Goal: Task Accomplishment & Management: Manage account settings

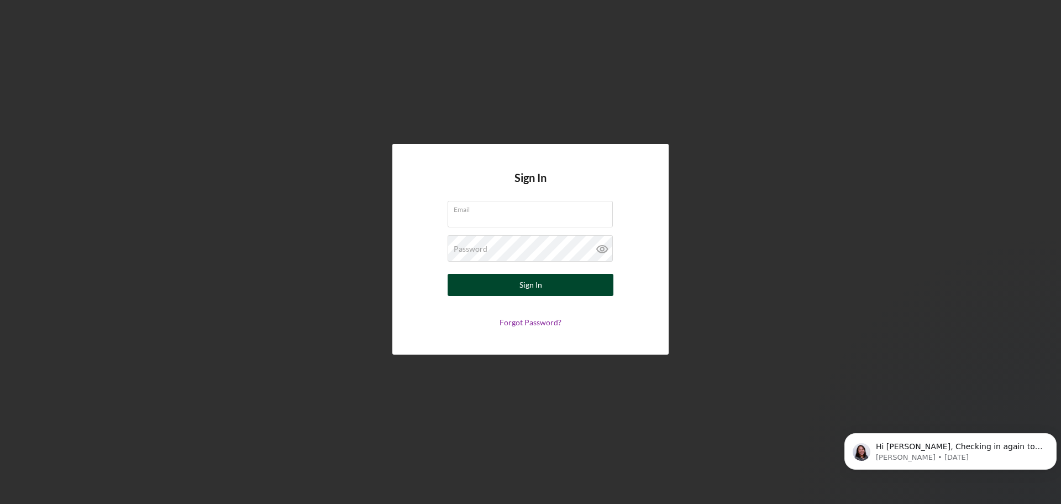
type input "[EMAIL_ADDRESS][DOMAIN_NAME]"
click at [559, 286] on button "Sign In" at bounding box center [531, 285] width 166 height 22
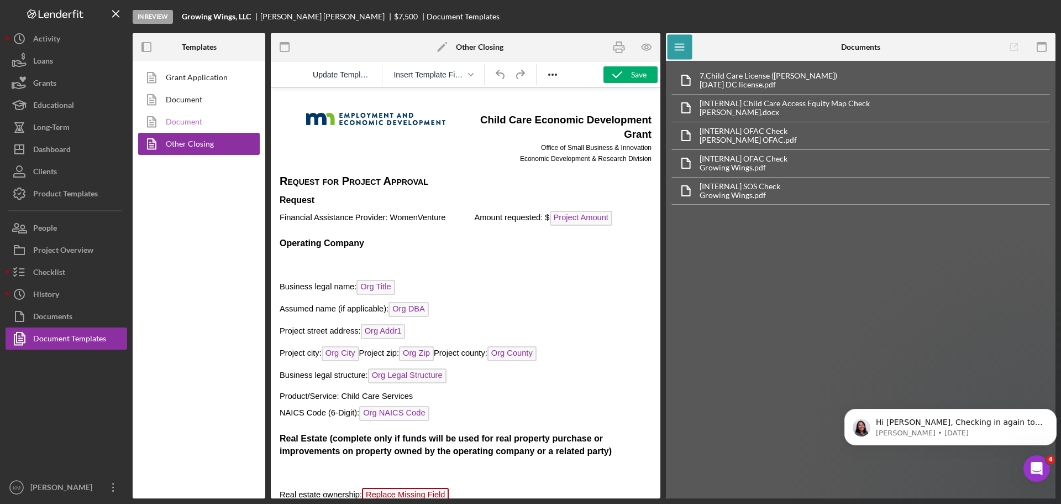
click at [176, 119] on link "Document" at bounding box center [196, 122] width 116 height 22
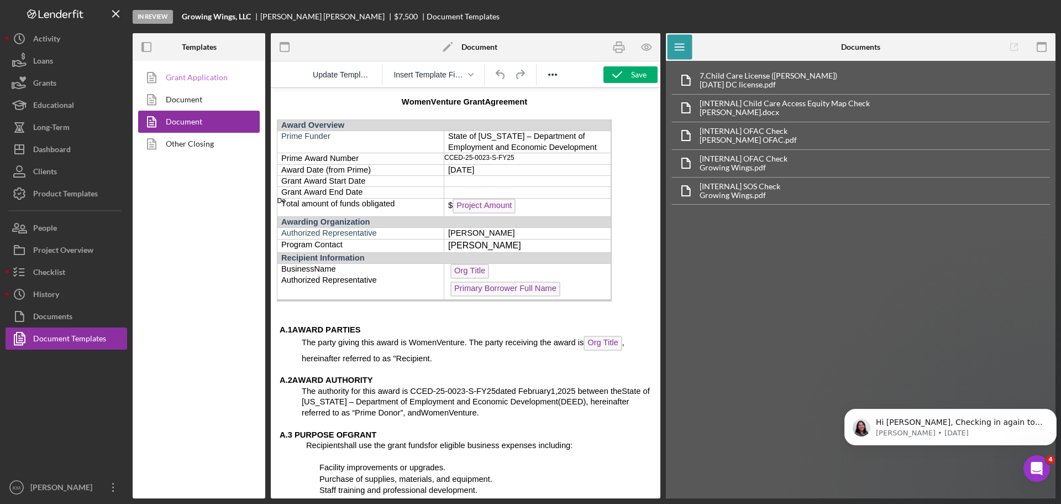
click at [188, 74] on link "Grant Application" at bounding box center [196, 77] width 116 height 22
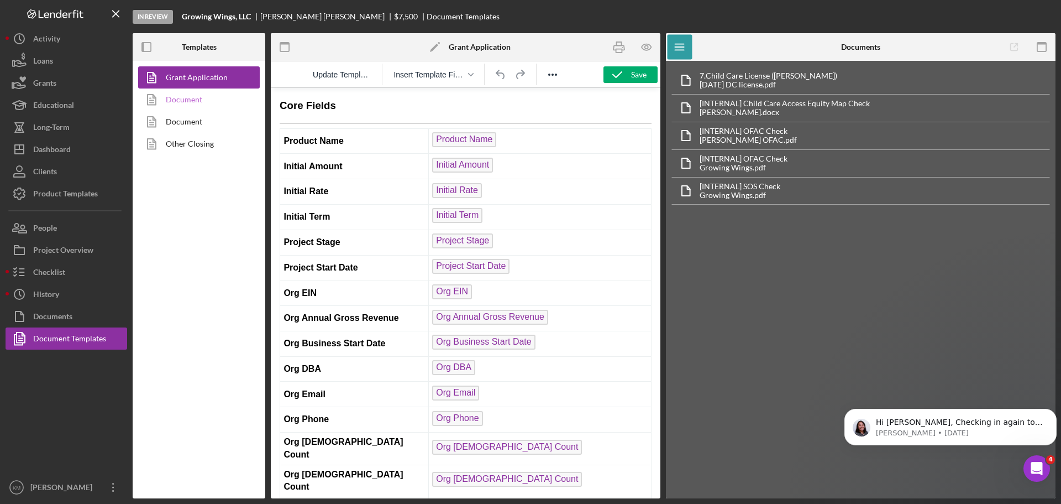
click at [184, 99] on link "Document" at bounding box center [196, 99] width 116 height 22
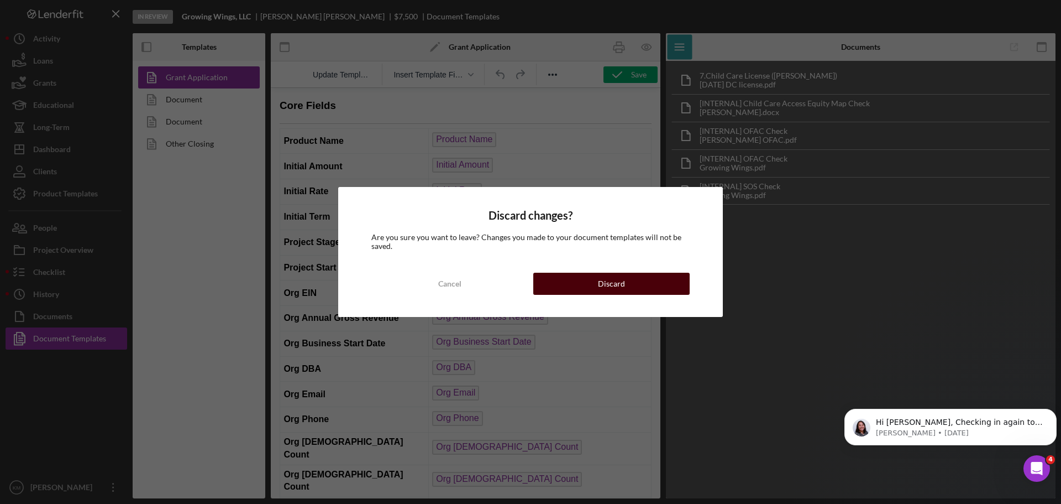
click at [563, 276] on button "Discard" at bounding box center [611, 283] width 156 height 22
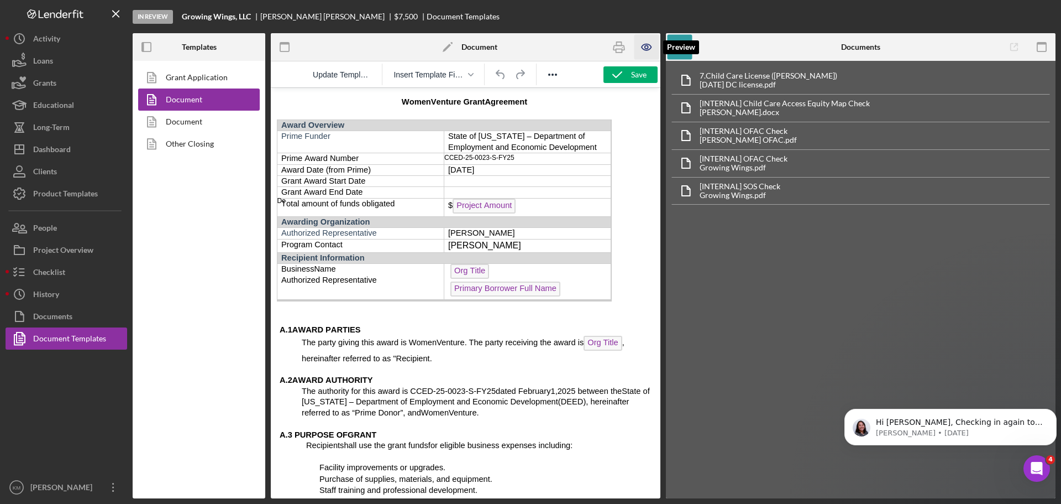
click at [646, 49] on icon "button" at bounding box center [647, 47] width 25 height 25
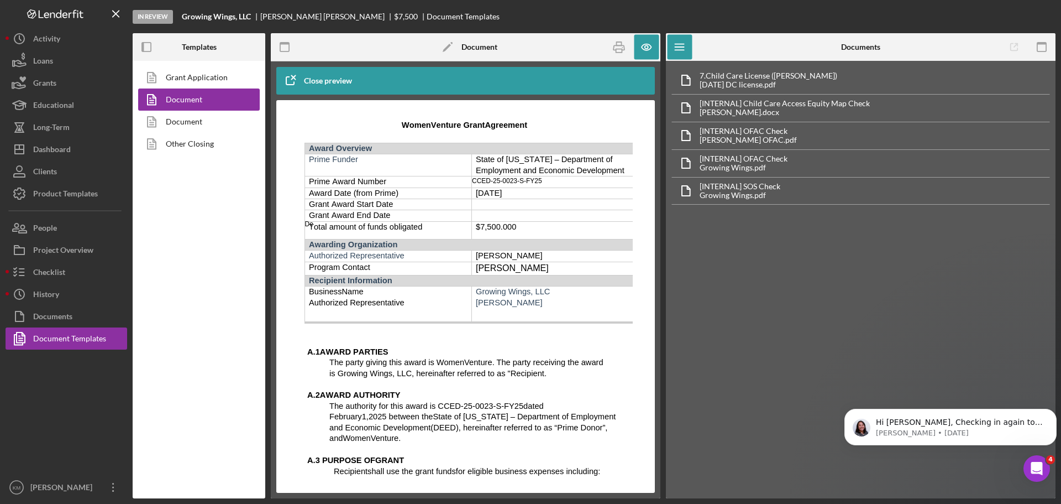
click at [312, 223] on div "De" at bounding box center [388, 221] width 167 height 4
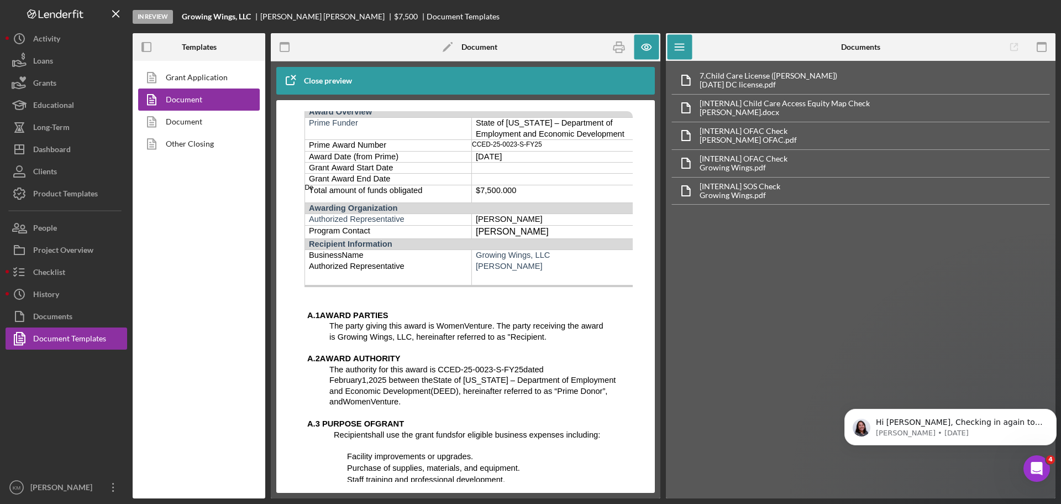
scroll to position [55, 0]
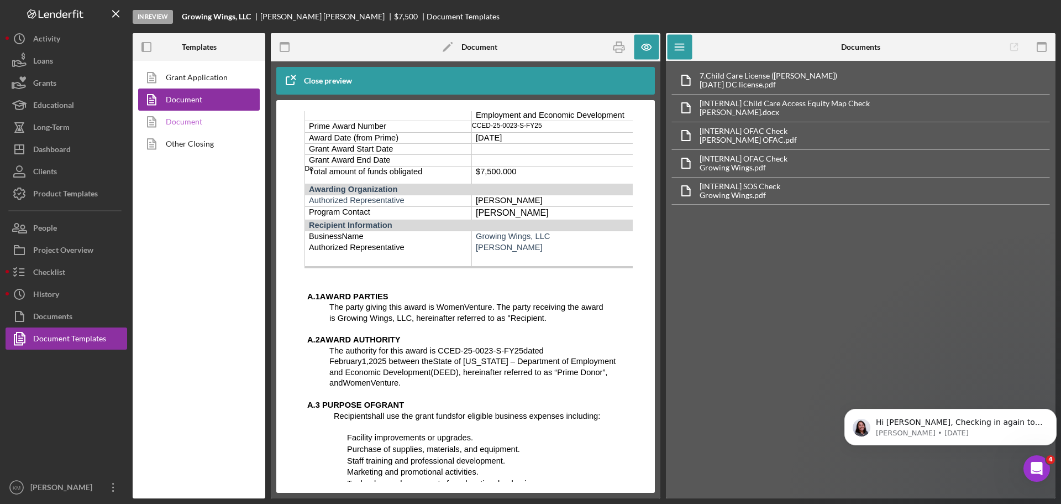
drag, startPoint x: 187, startPoint y: 127, endPoint x: 202, endPoint y: 121, distance: 16.4
click at [187, 127] on link "Document" at bounding box center [196, 122] width 116 height 22
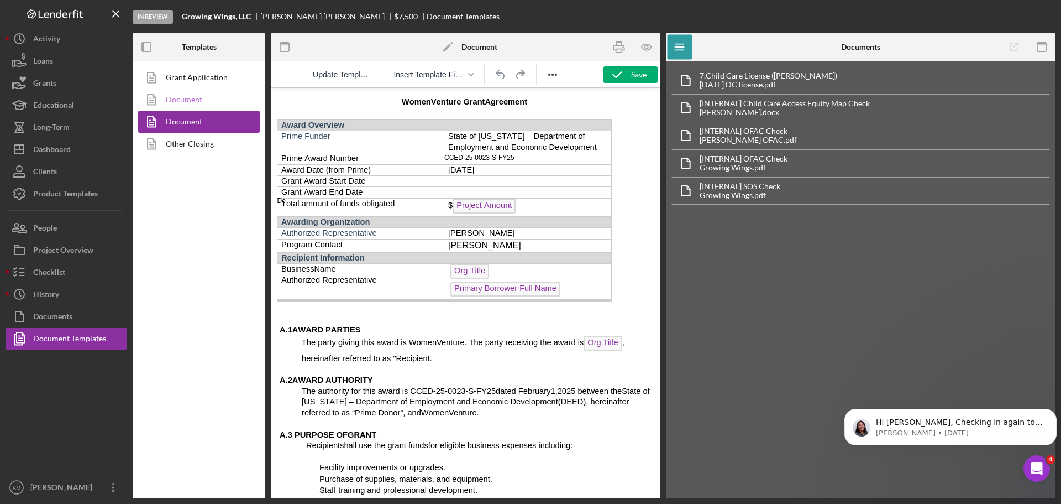
click at [176, 100] on link "Document" at bounding box center [196, 99] width 116 height 22
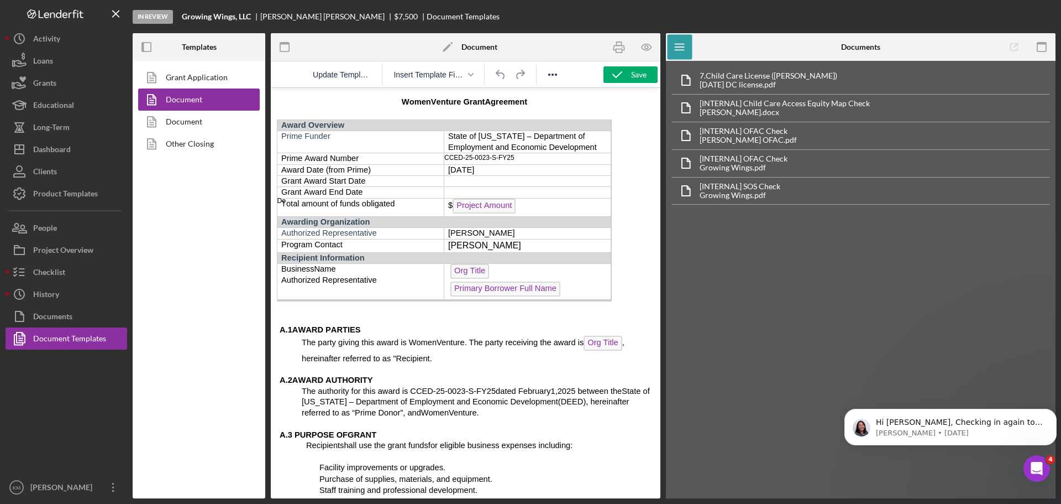
click at [289, 200] on span "Total amount of funds obligated" at bounding box center [337, 203] width 113 height 9
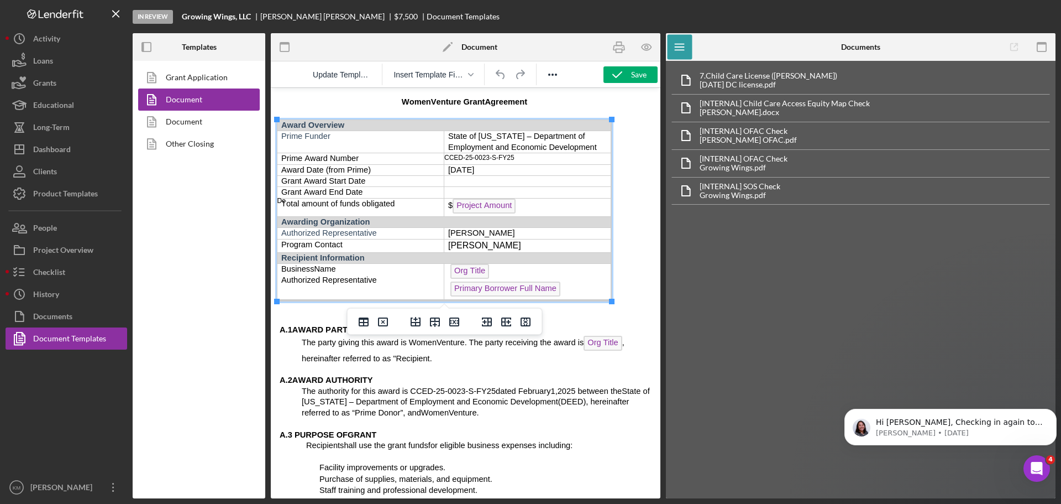
click at [285, 199] on div "De" at bounding box center [360, 198] width 167 height 4
click at [643, 70] on div "Save" at bounding box center [638, 74] width 15 height 17
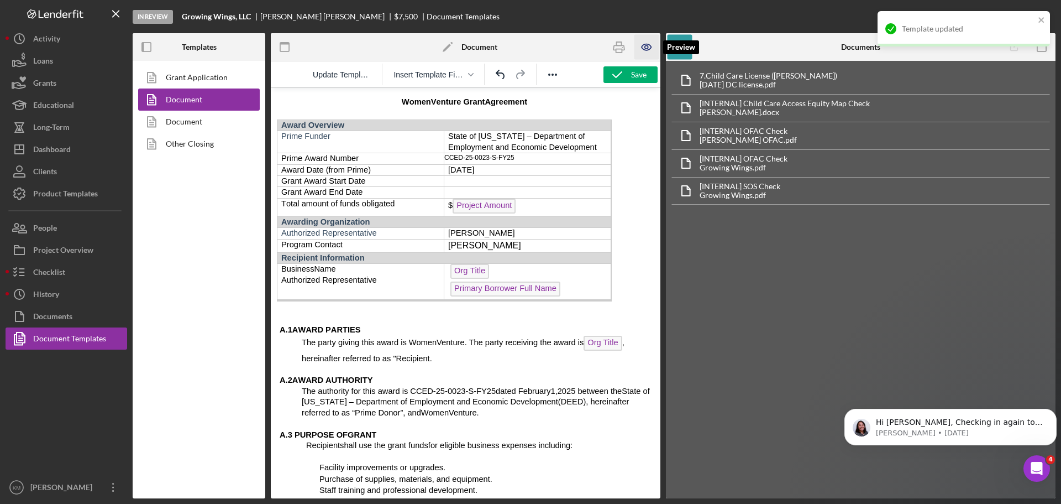
click at [652, 47] on icon "button" at bounding box center [647, 47] width 25 height 25
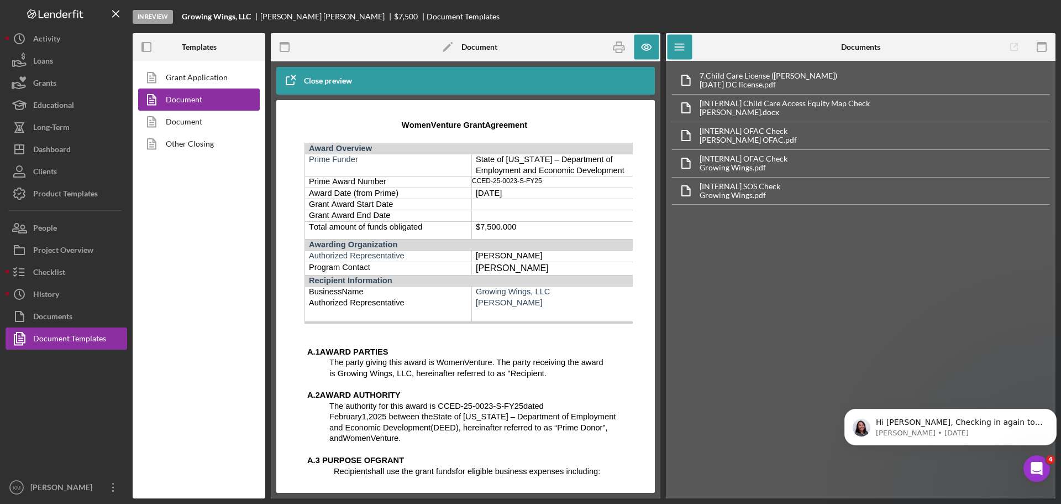
click at [481, 303] on span "[PERSON_NAME]" at bounding box center [509, 302] width 67 height 9
click at [642, 48] on icon "button" at bounding box center [646, 47] width 9 height 6
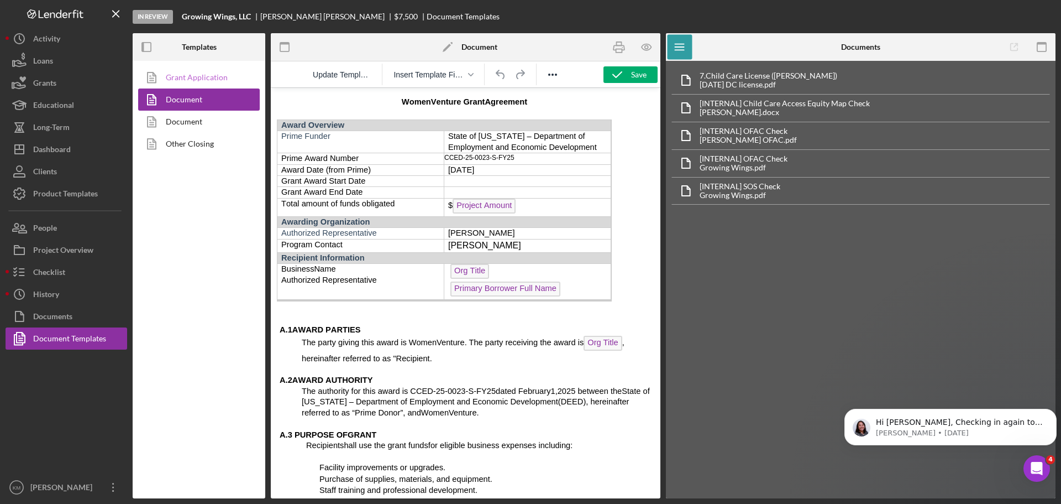
click at [202, 80] on link "Grant Application" at bounding box center [196, 77] width 116 height 22
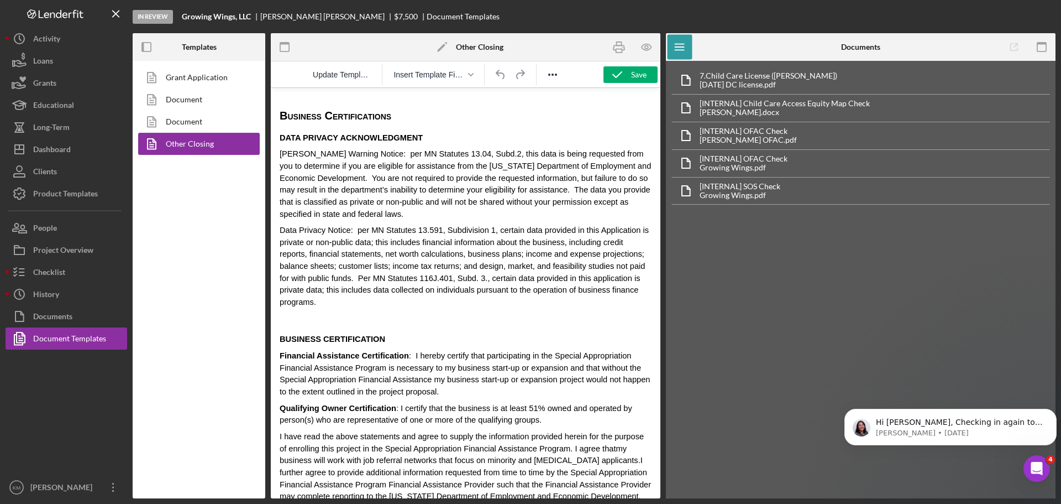
scroll to position [2613, 0]
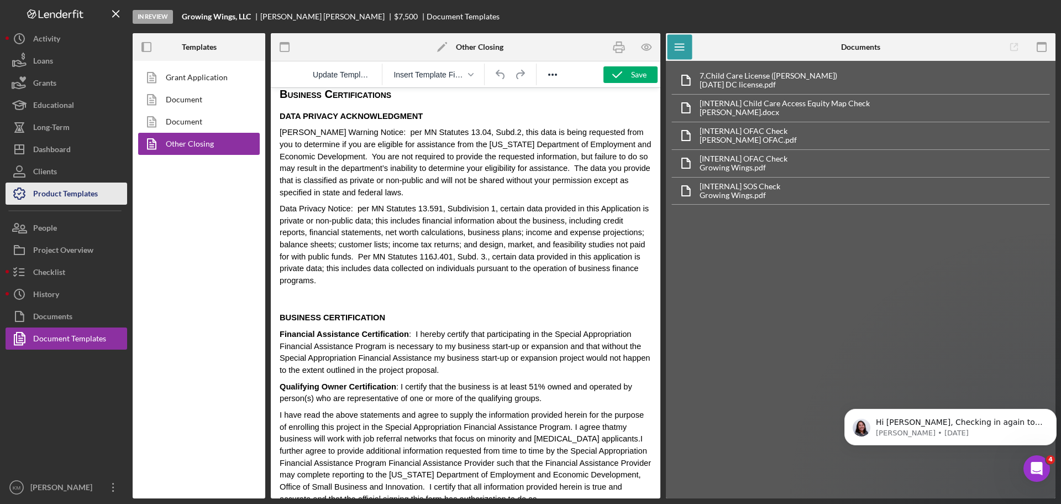
click at [93, 193] on div "Product Templates" at bounding box center [65, 194] width 65 height 25
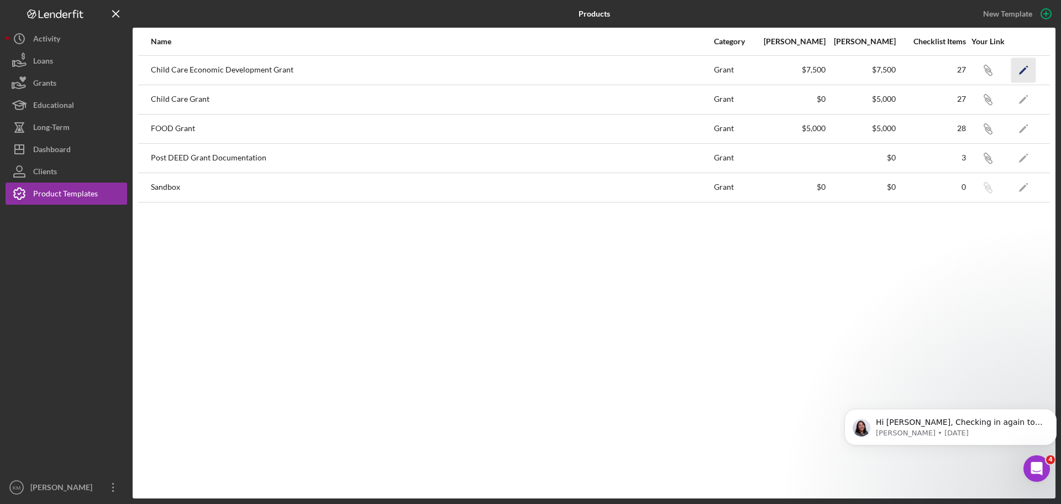
click at [1020, 72] on icon "Icon/Edit" at bounding box center [1023, 69] width 25 height 25
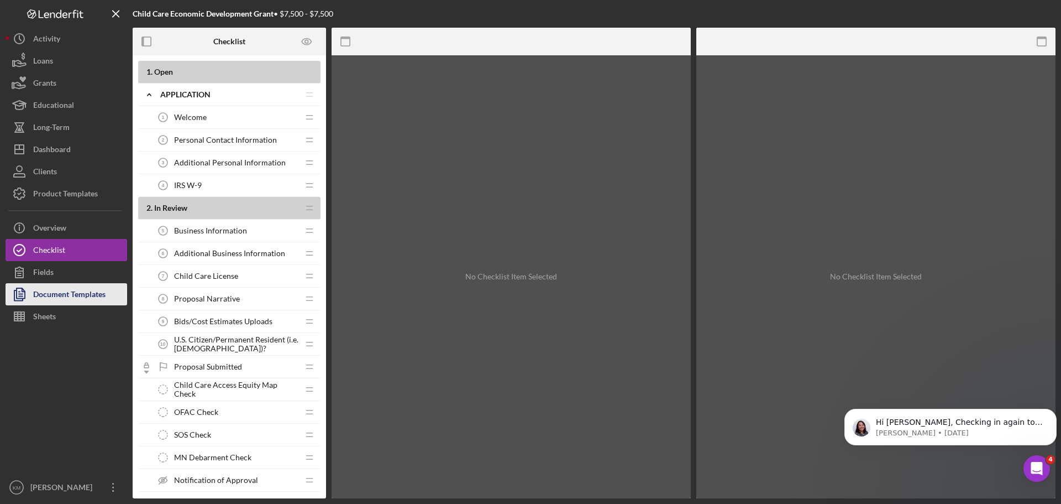
click at [67, 297] on div "Document Templates" at bounding box center [69, 295] width 72 height 25
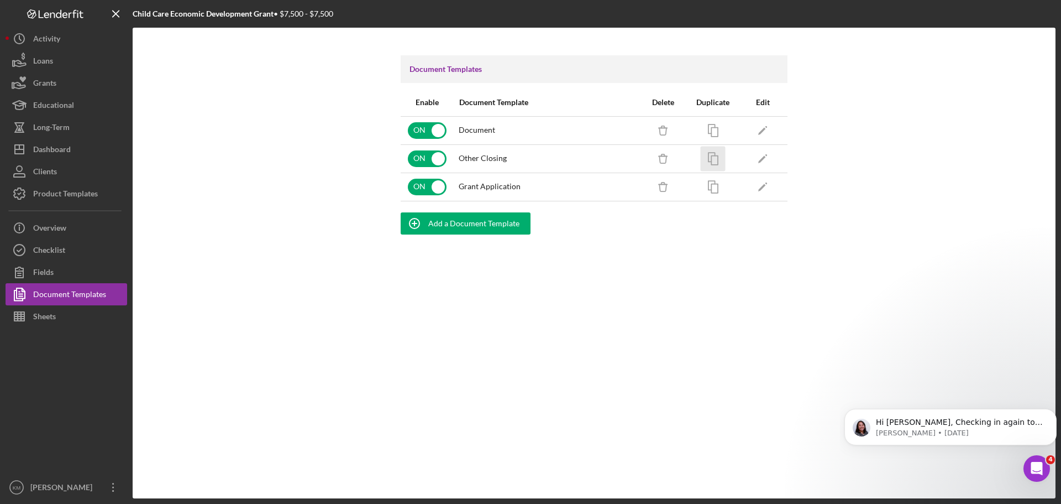
click at [714, 159] on icon "button" at bounding box center [713, 158] width 25 height 25
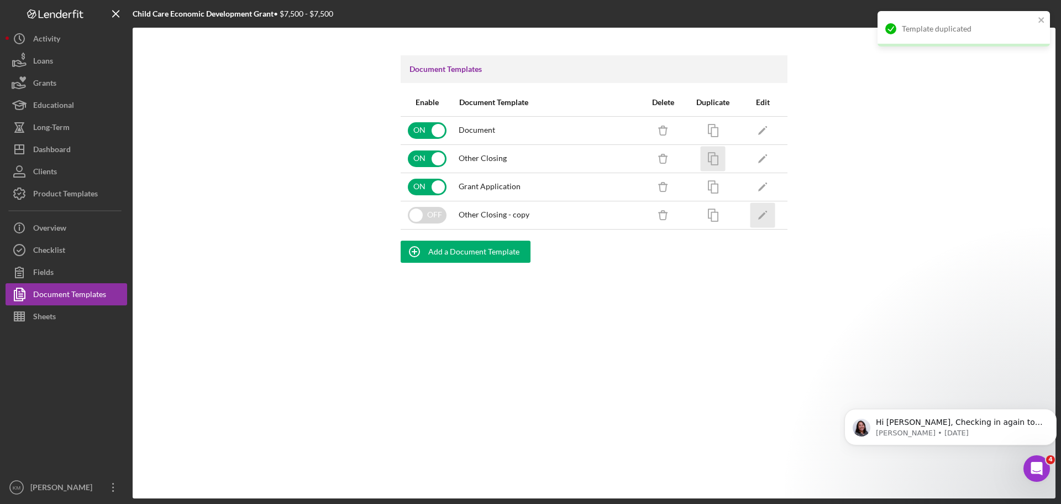
click at [760, 213] on icon "Icon/Edit" at bounding box center [763, 214] width 25 height 25
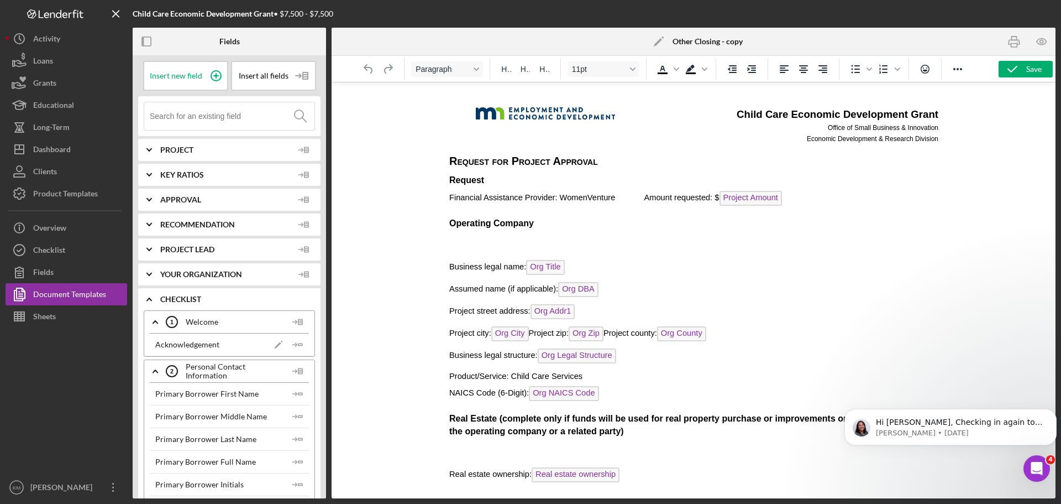
click at [656, 44] on polygon at bounding box center [658, 42] width 8 height 8
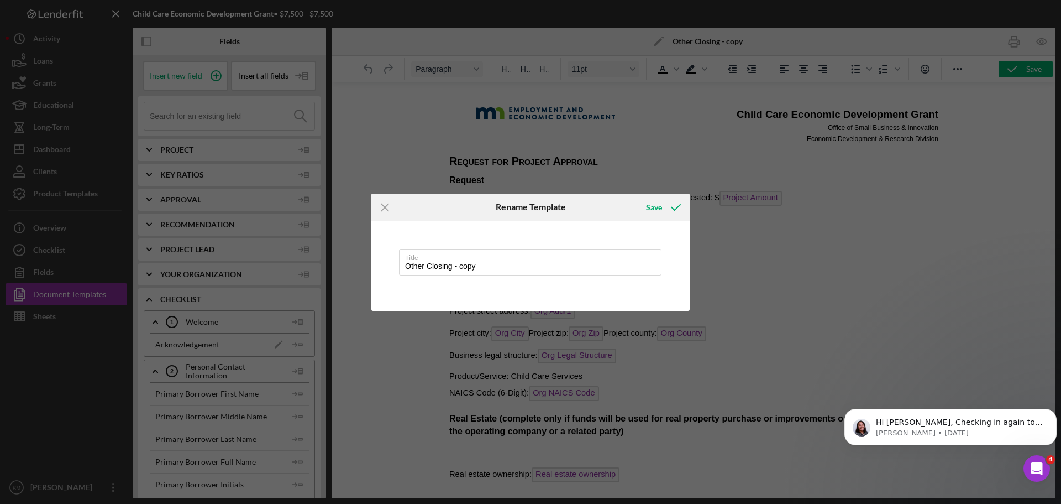
drag, startPoint x: 492, startPoint y: 272, endPoint x: 306, endPoint y: 271, distance: 186.8
click at [306, 271] on div "Icon/Menu Close Rename Template Save Title Other Closing - copy Cancel Save" at bounding box center [530, 252] width 1061 height 504
click at [658, 205] on div "Save" at bounding box center [654, 207] width 16 height 22
type input "SPAP Financial Assistance Application"
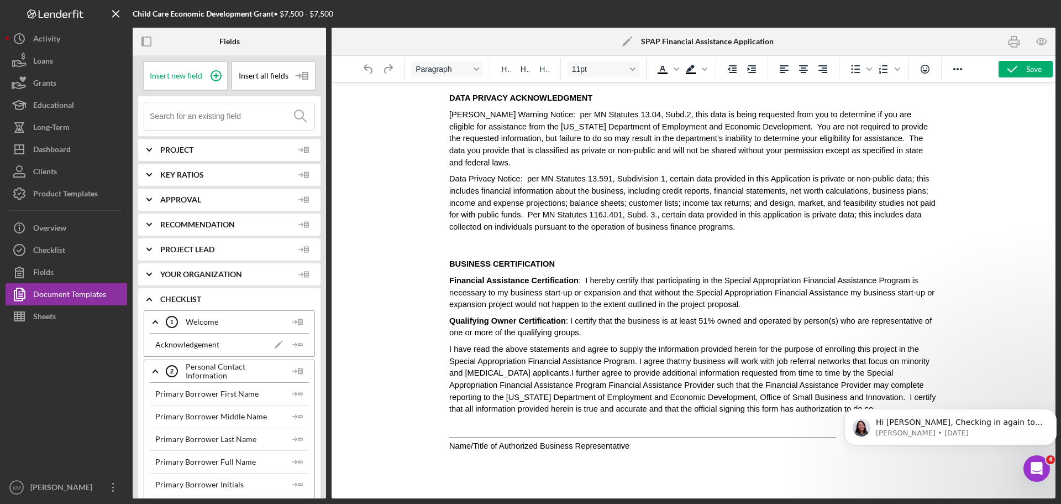
scroll to position [2426, 0]
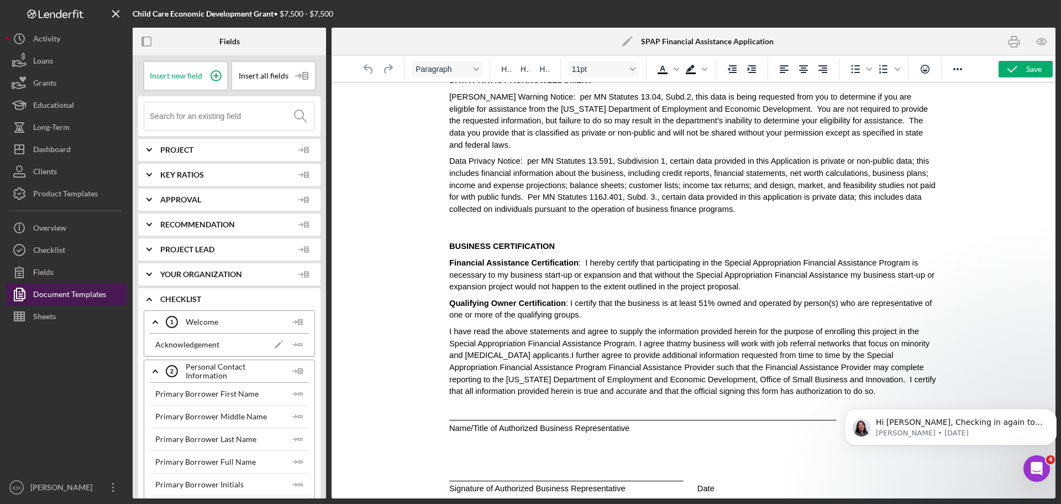
click at [86, 297] on div "Document Templates" at bounding box center [69, 295] width 73 height 25
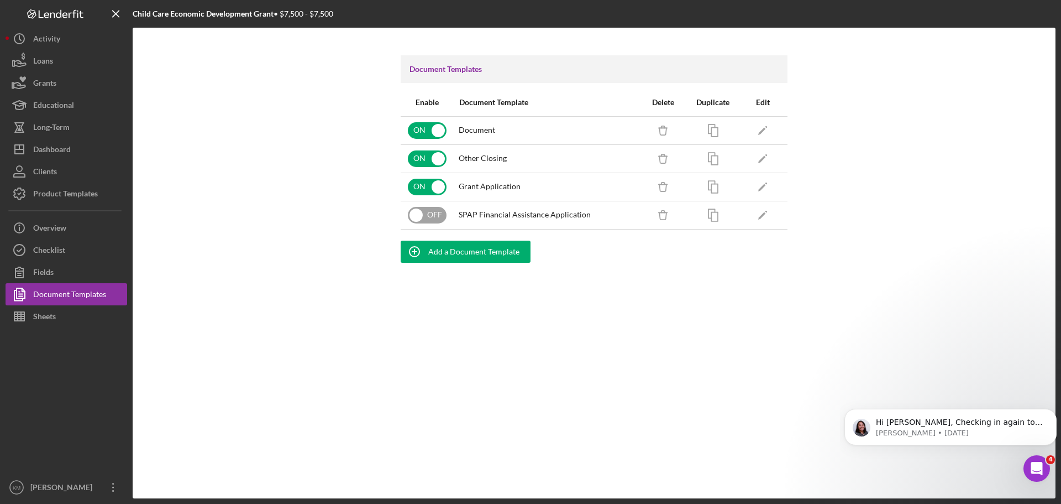
click at [421, 214] on input "checkbox" at bounding box center [427, 215] width 39 height 17
checkbox input "true"
click at [439, 161] on input "checkbox" at bounding box center [427, 158] width 39 height 17
checkbox input "false"
click at [64, 169] on button "Clients" at bounding box center [67, 171] width 122 height 22
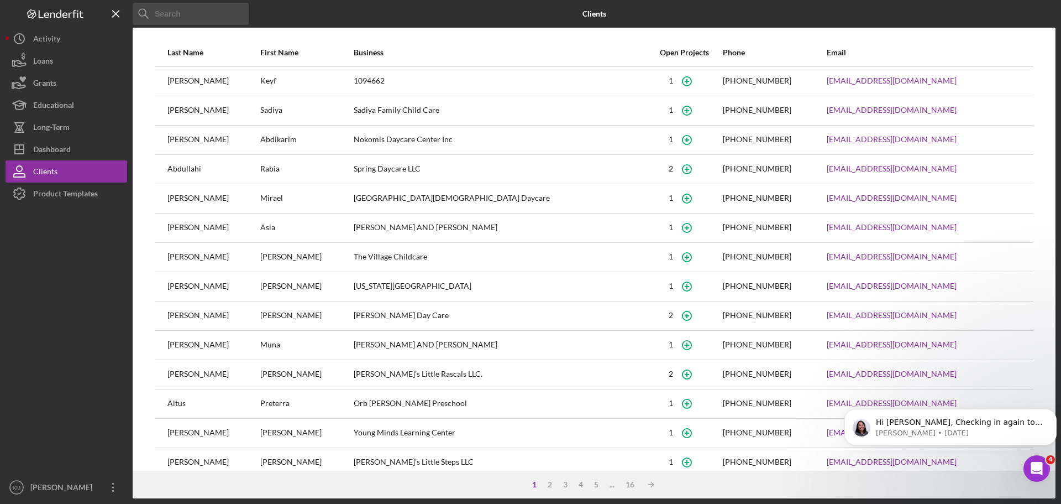
scroll to position [47, 0]
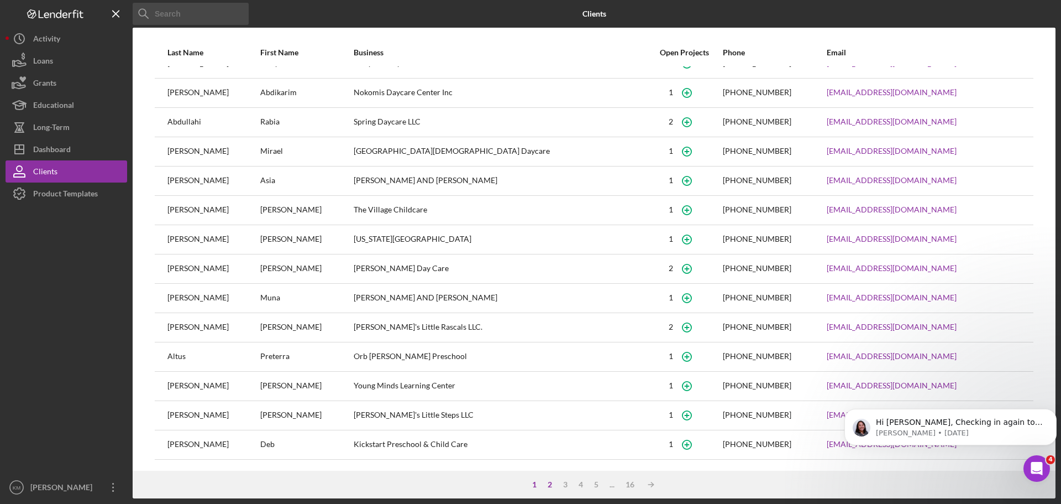
click at [550, 484] on div "2" at bounding box center [549, 484] width 15 height 9
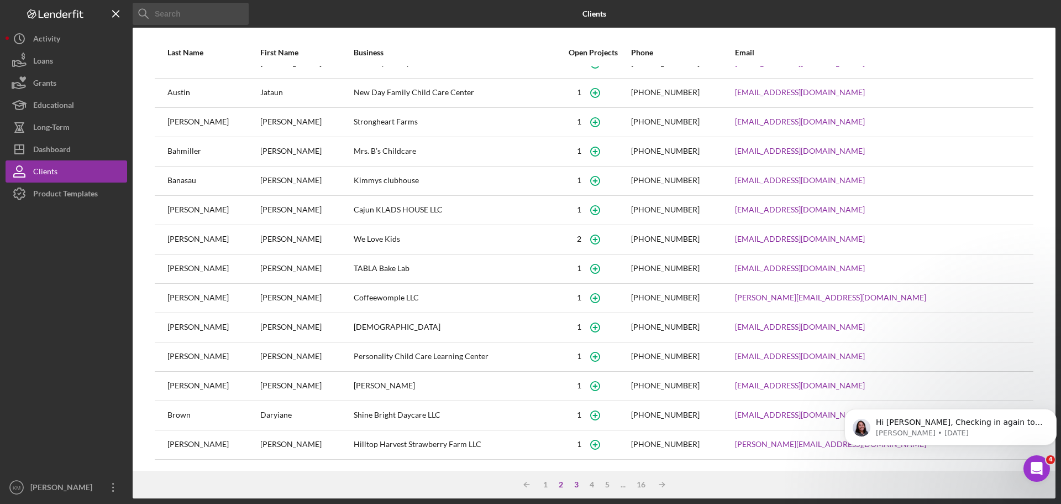
click at [576, 486] on div "3" at bounding box center [576, 484] width 15 height 9
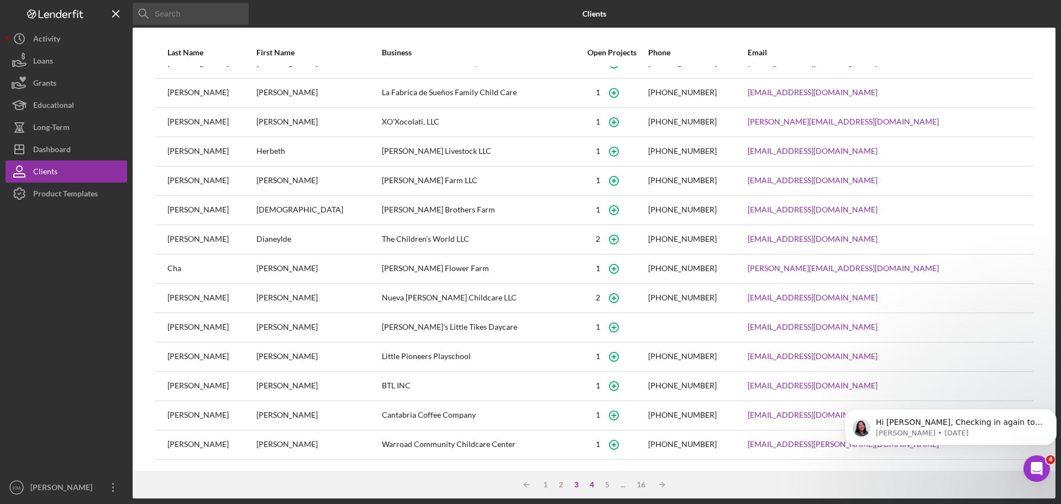
click at [591, 486] on div "4" at bounding box center [591, 484] width 15 height 9
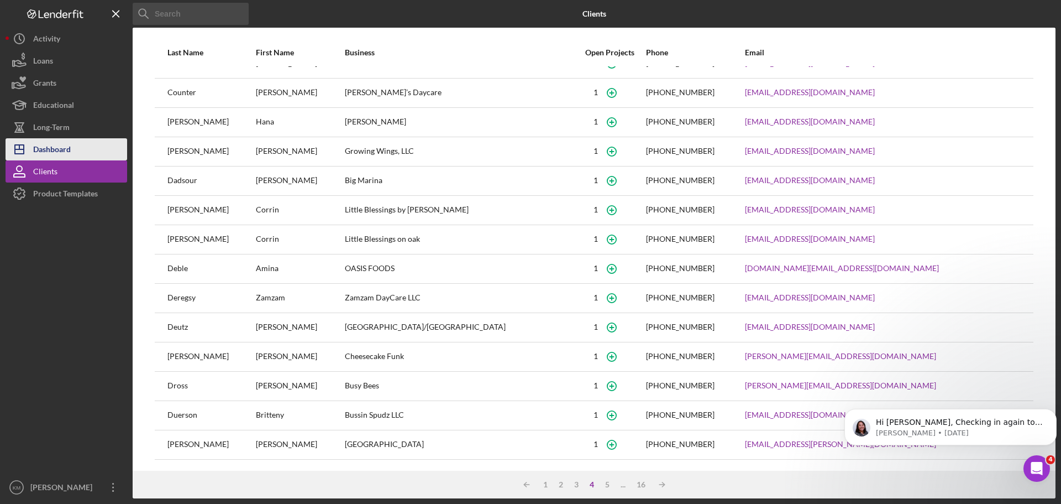
click at [67, 148] on div "Dashboard" at bounding box center [52, 150] width 38 height 25
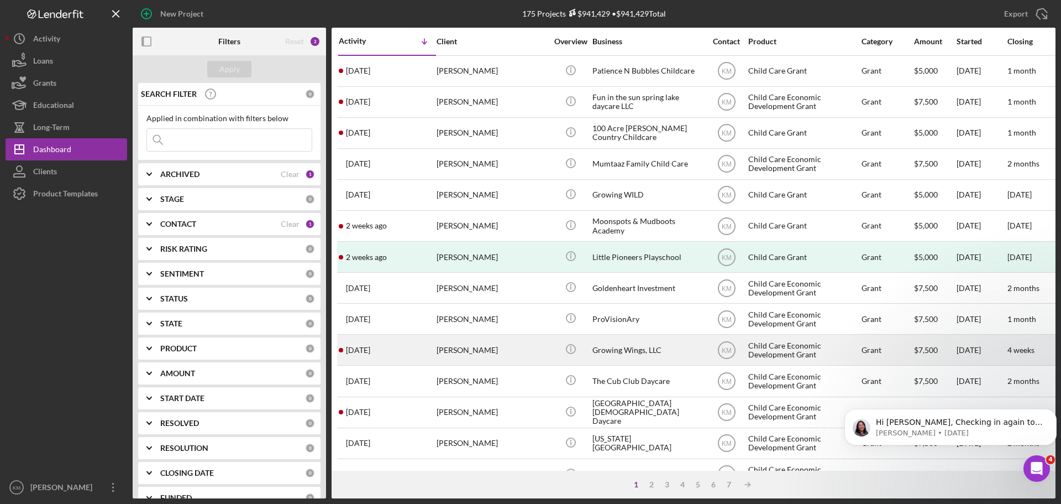
click at [636, 350] on div "Growing Wings, LLC" at bounding box center [648, 349] width 111 height 29
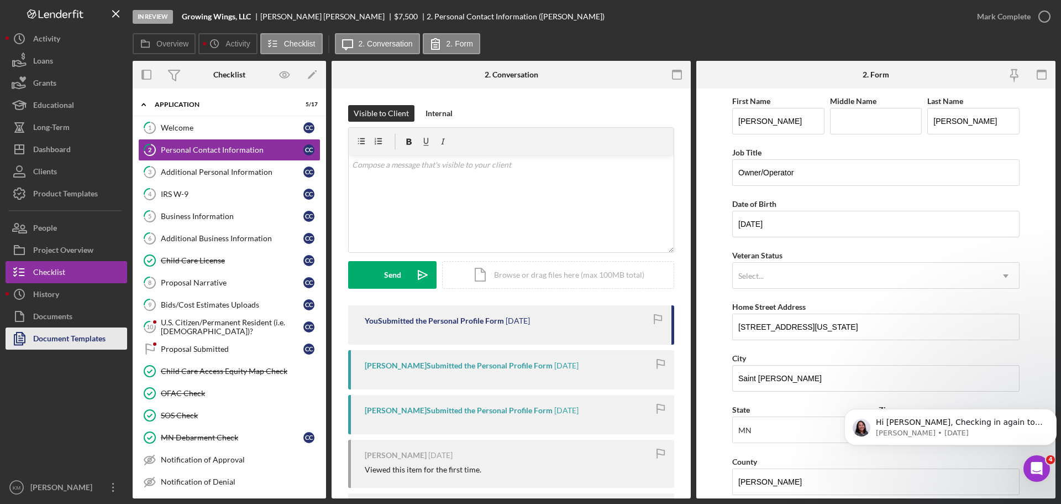
click at [82, 345] on div "Document Templates" at bounding box center [69, 339] width 72 height 25
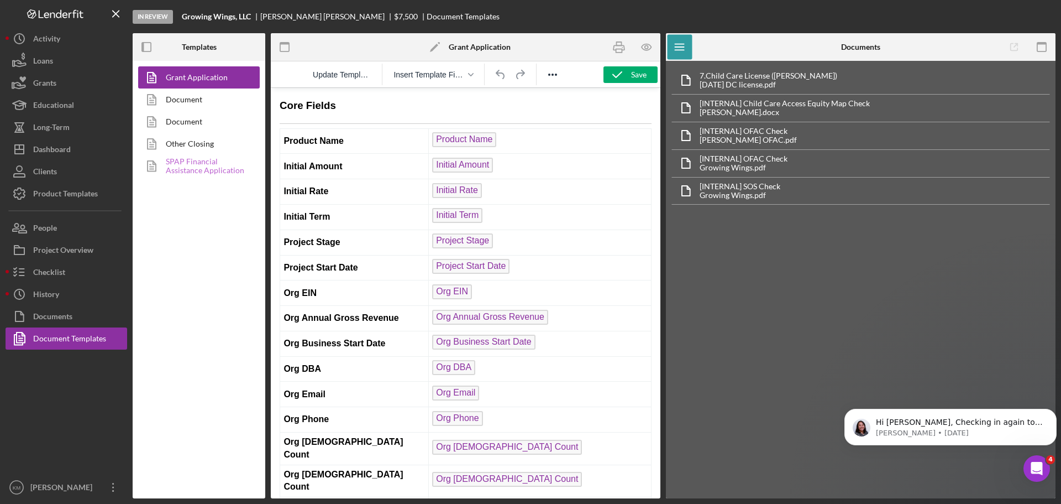
click at [211, 161] on link "SPAP Financial Assistance Application" at bounding box center [196, 166] width 116 height 22
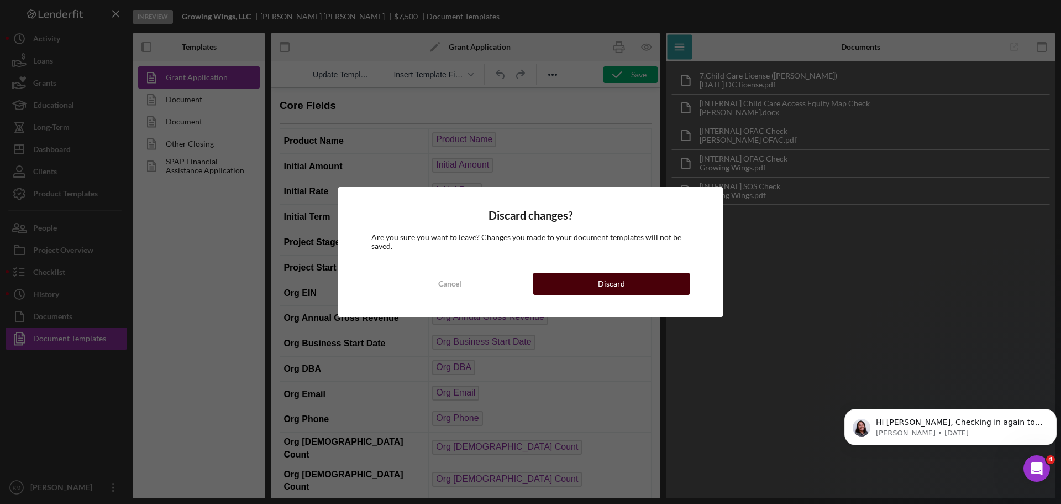
click at [617, 284] on div "Discard" at bounding box center [611, 283] width 27 height 22
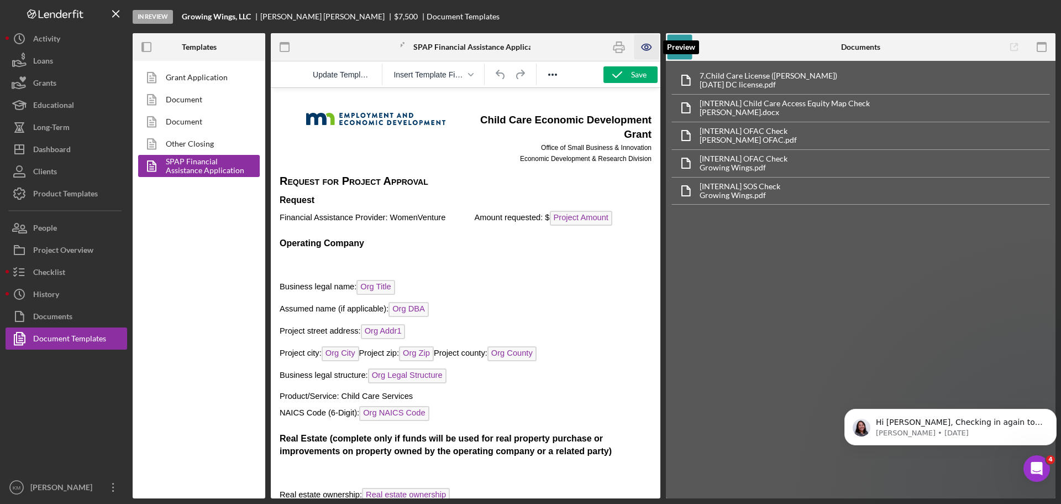
click at [649, 48] on icon "button" at bounding box center [647, 47] width 25 height 25
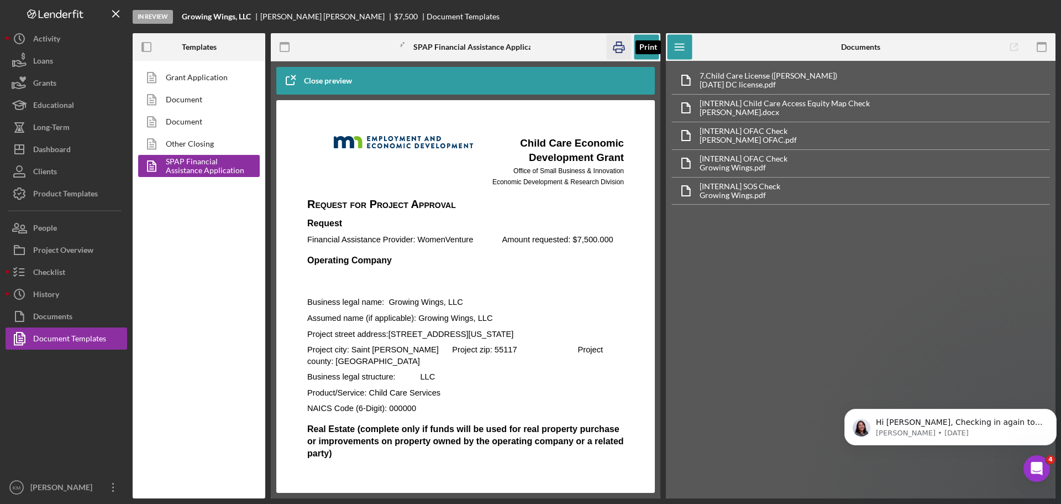
click at [620, 45] on icon "button" at bounding box center [619, 47] width 25 height 25
